Goal: Check status: Check status

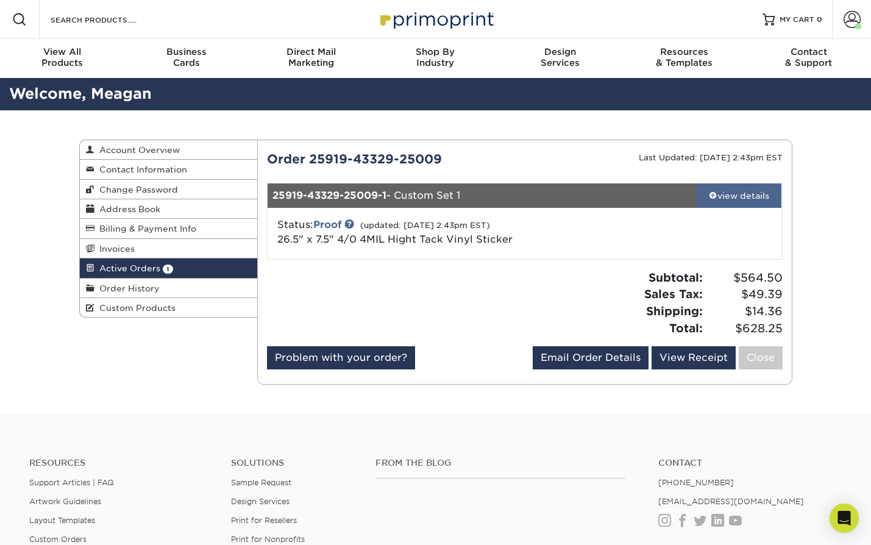
click at [740, 198] on div "view details" at bounding box center [739, 196] width 86 height 12
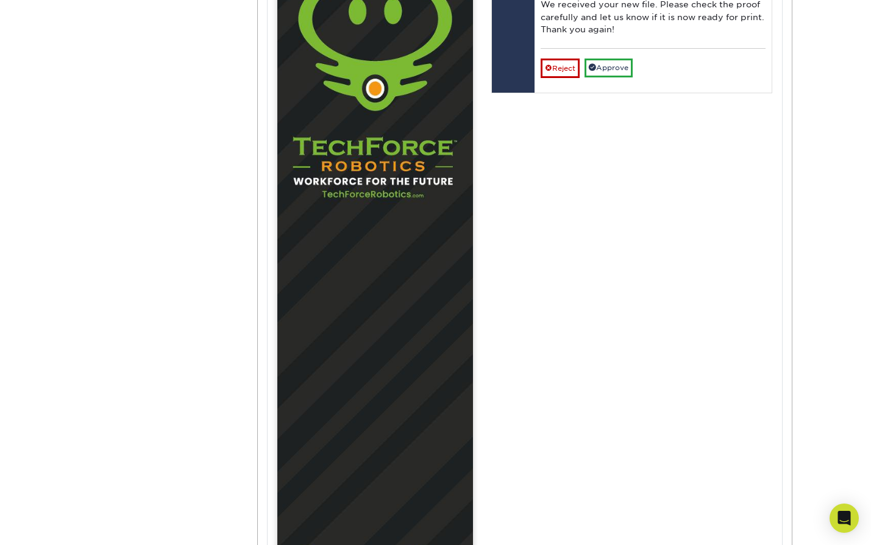
scroll to position [266, 0]
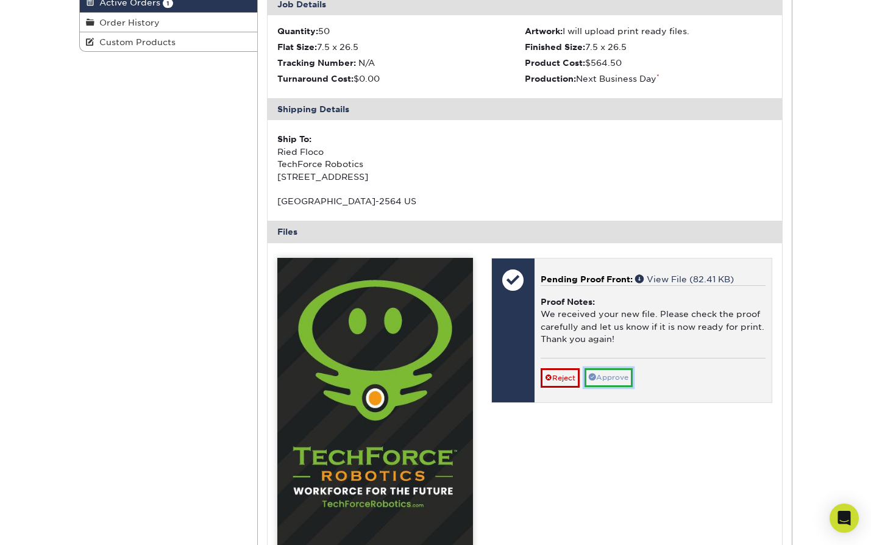
click at [615, 373] on link "Approve" at bounding box center [609, 377] width 48 height 19
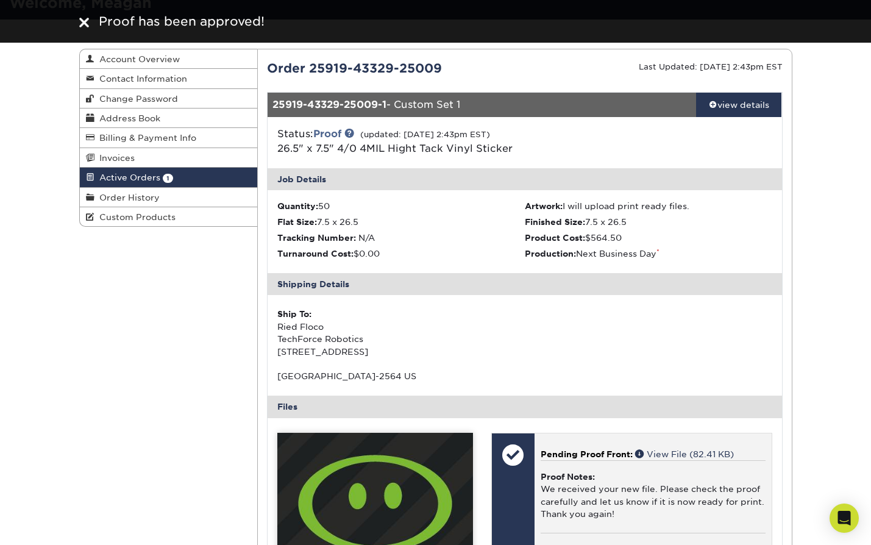
scroll to position [0, 0]
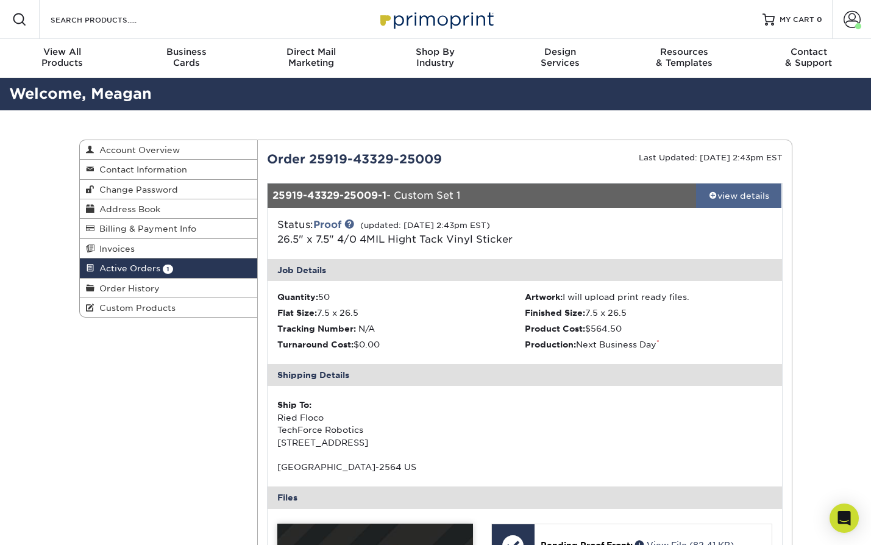
click at [741, 196] on div "view details" at bounding box center [739, 196] width 86 height 12
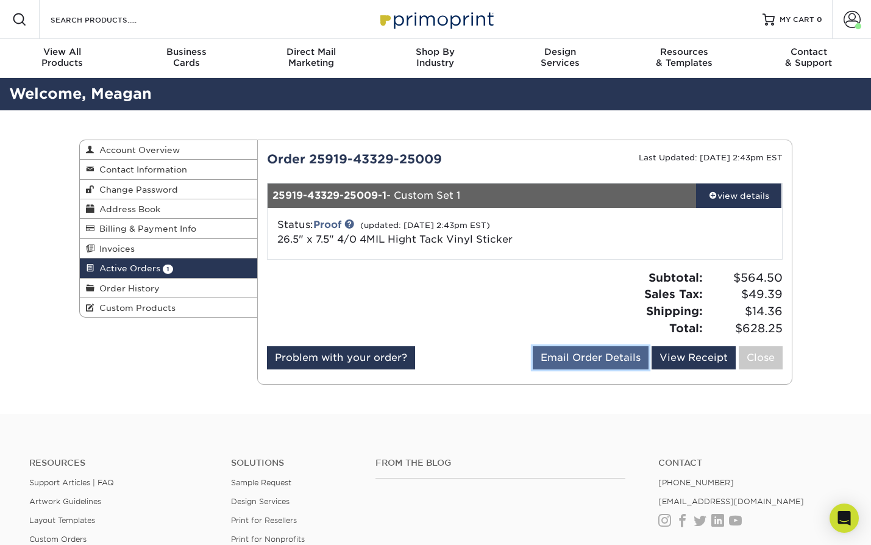
click at [592, 359] on link "Email Order Details" at bounding box center [591, 357] width 116 height 23
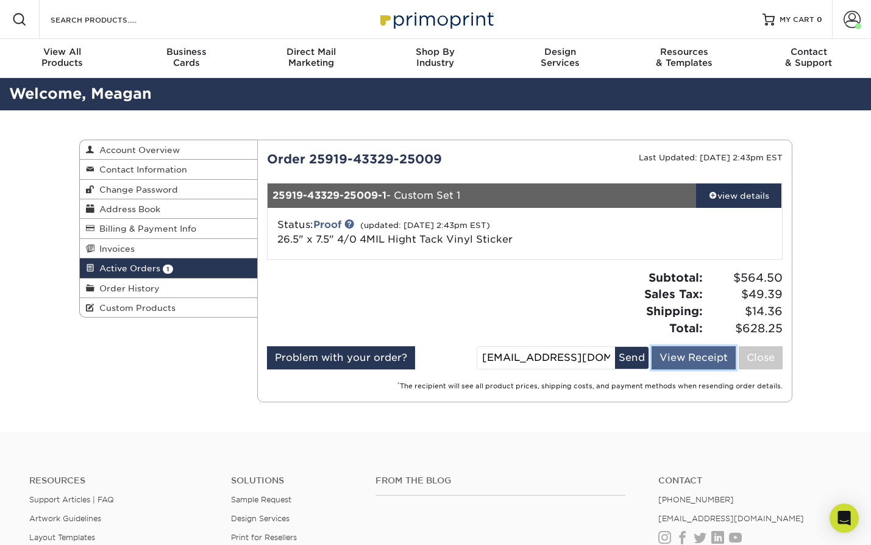
click at [698, 364] on link "View Receipt" at bounding box center [694, 357] width 84 height 23
